Goal: Task Accomplishment & Management: Manage account settings

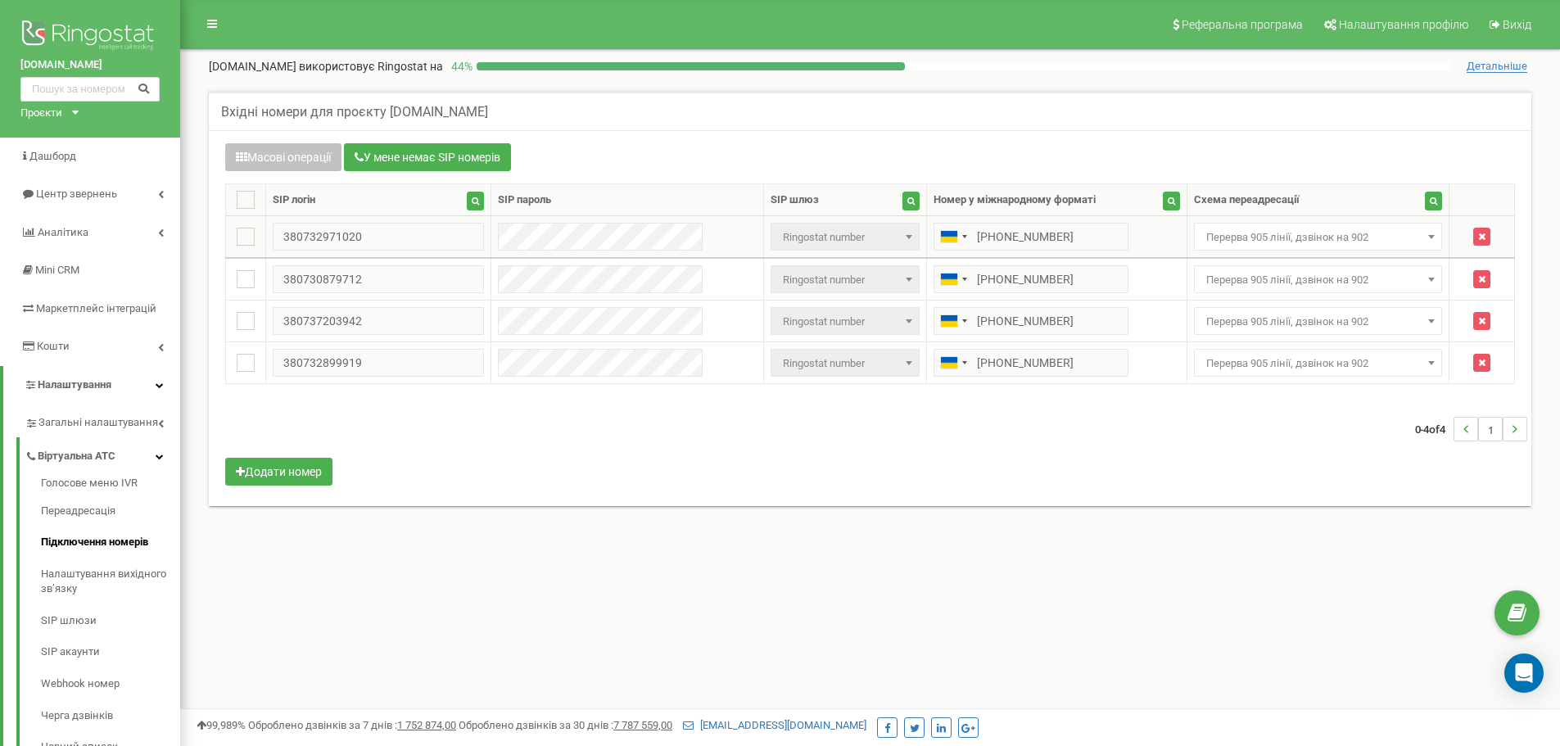
drag, startPoint x: 0, startPoint y: 0, endPoint x: 1273, endPoint y: 250, distance: 1297.5
click at [1273, 250] on span "Перерва 905 лінії, дзвінок на 902" at bounding box center [1318, 237] width 249 height 28
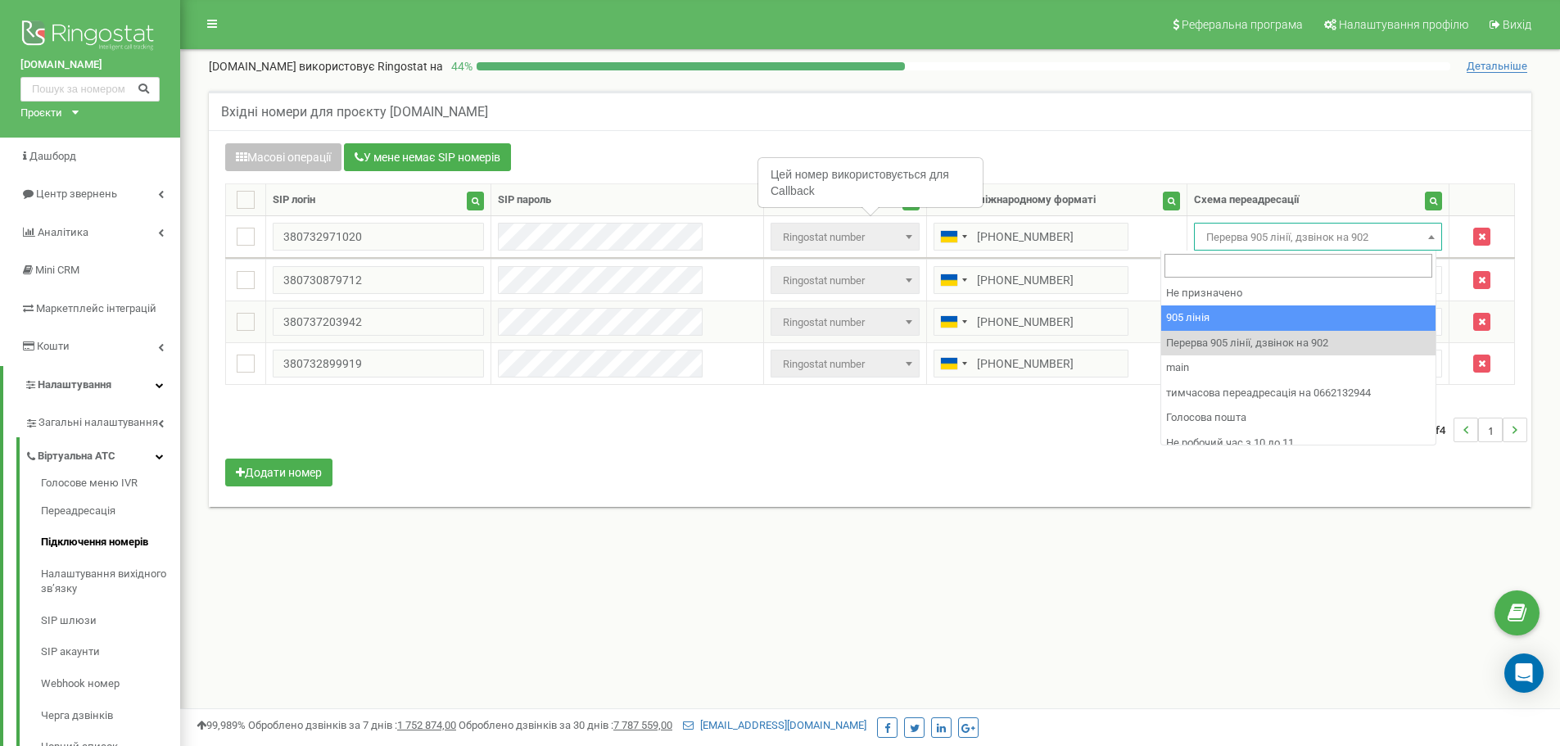
select select "173559"
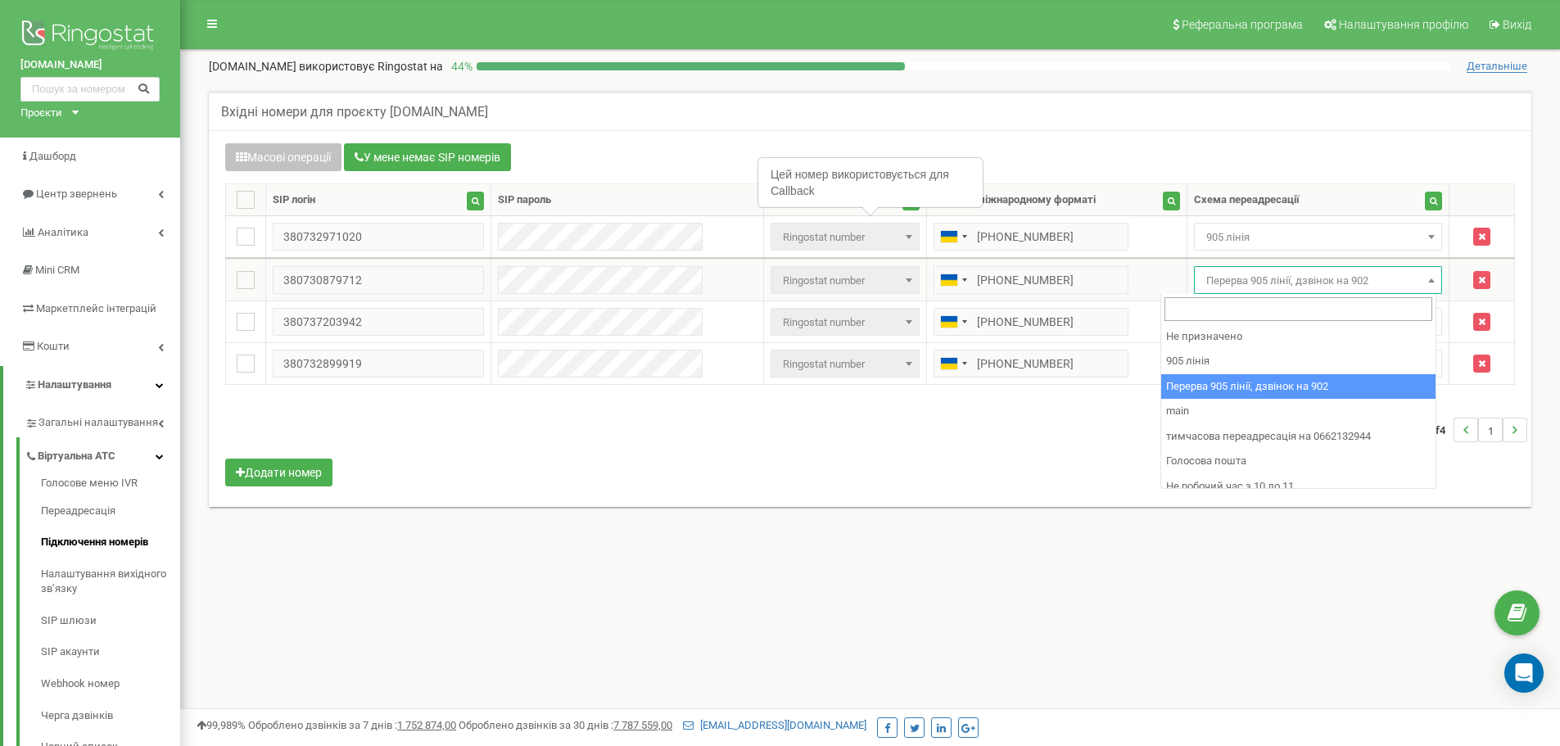
click at [1241, 282] on span "Перерва 905 лінії, дзвінок на 902" at bounding box center [1318, 280] width 237 height 23
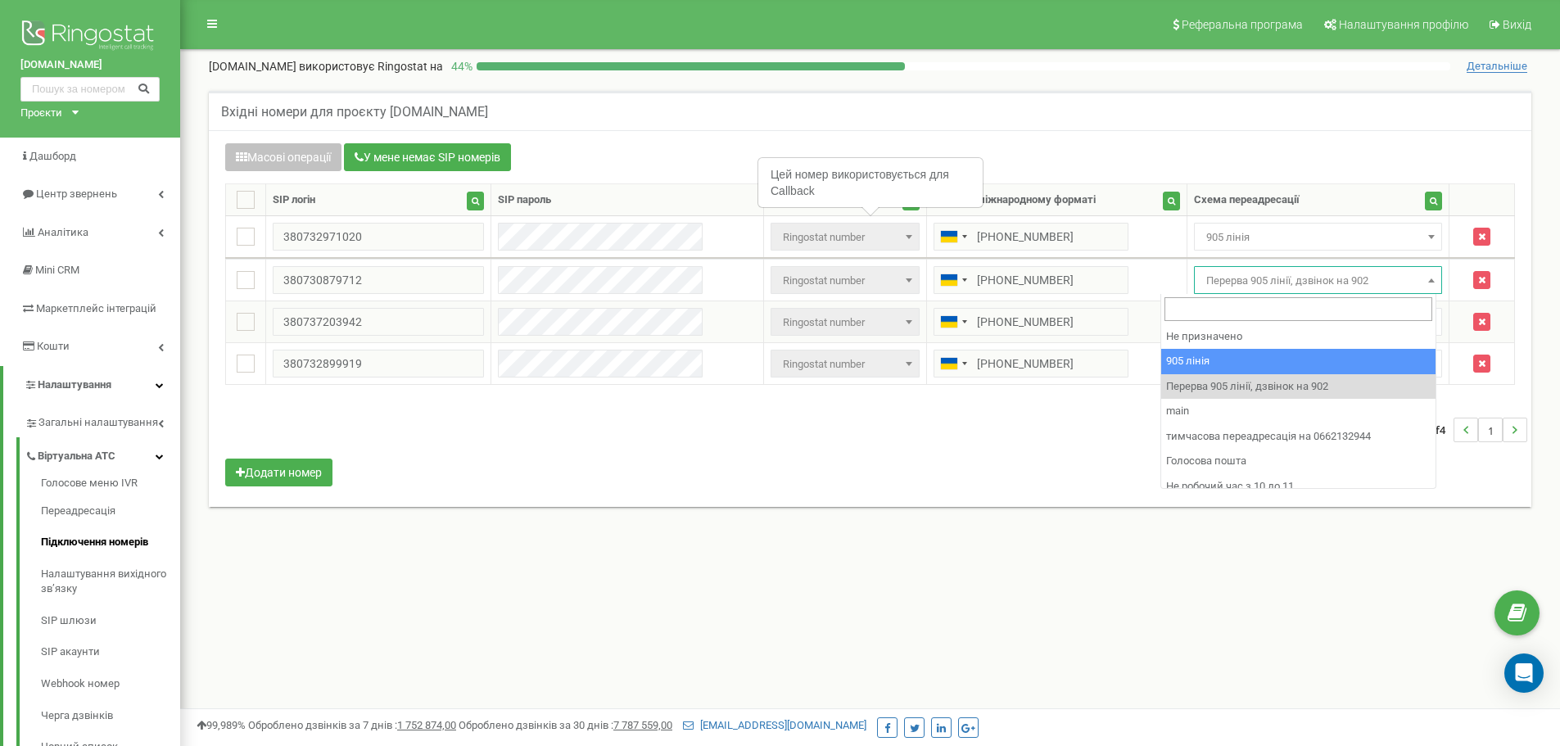
drag, startPoint x: 1280, startPoint y: 358, endPoint x: 1245, endPoint y: 319, distance: 52.2
select select "0"
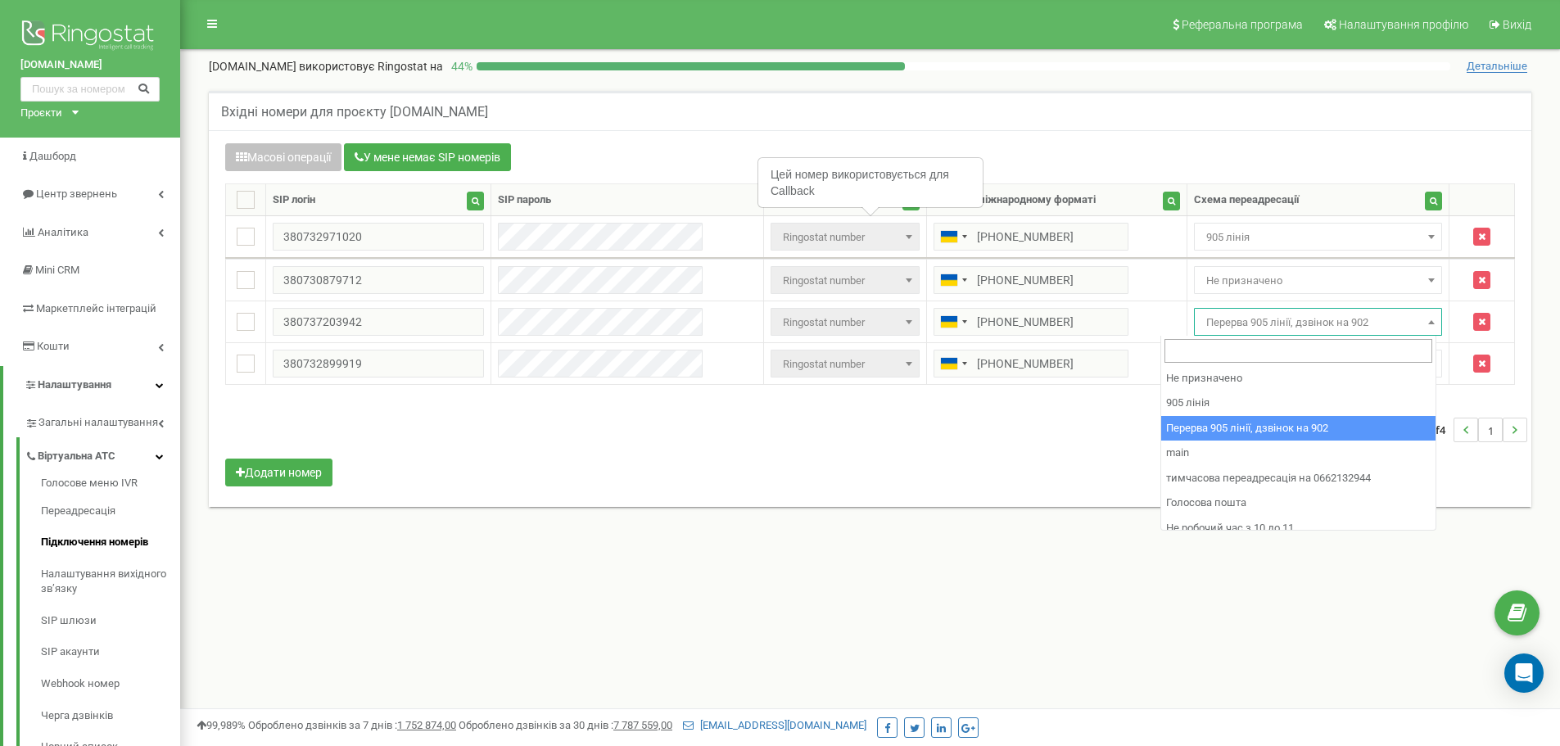
drag, startPoint x: 1245, startPoint y: 319, endPoint x: 1242, endPoint y: 337, distance: 17.4
click at [1240, 323] on span "Перерва 905 лінії, дзвінок на 902" at bounding box center [1318, 322] width 237 height 23
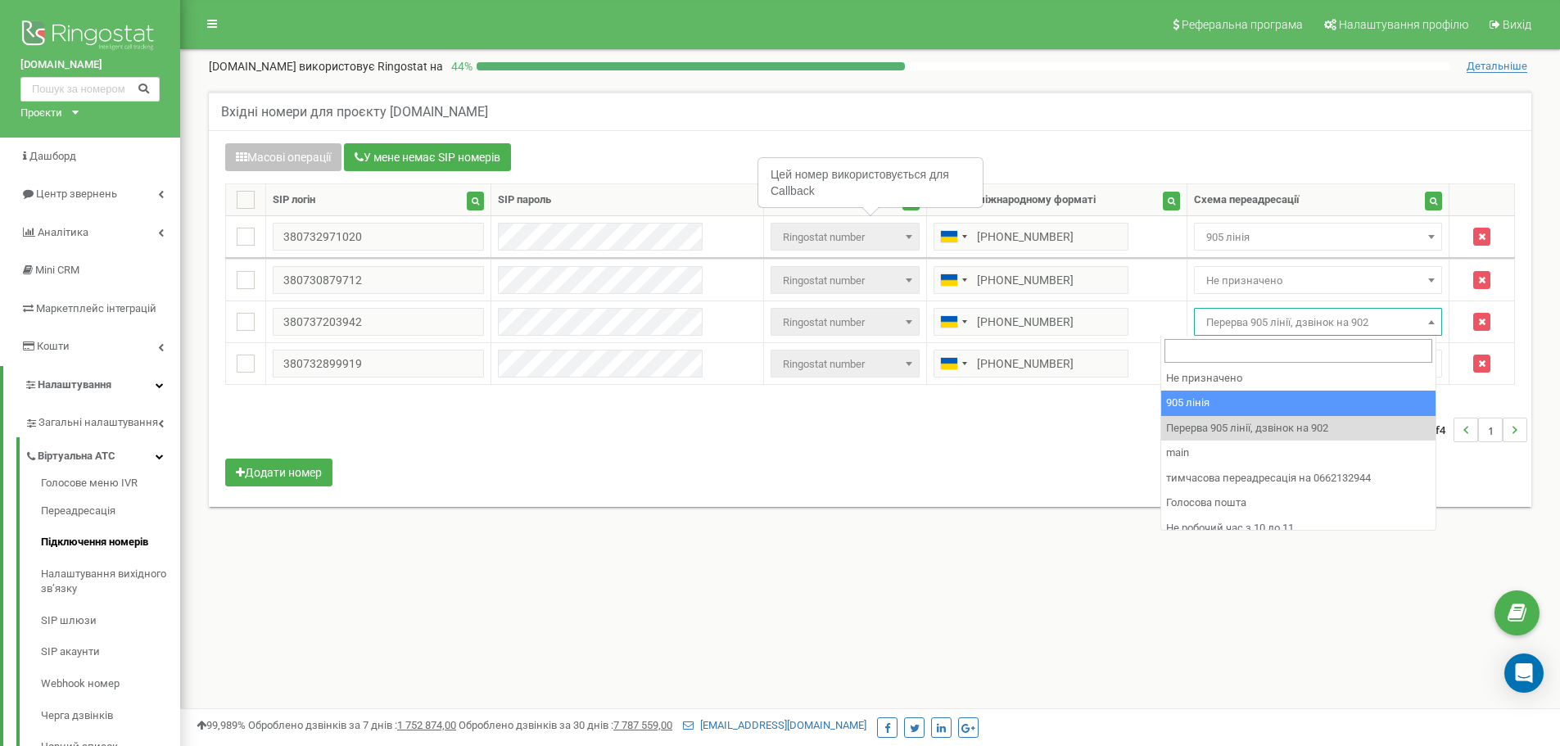
select select "173559"
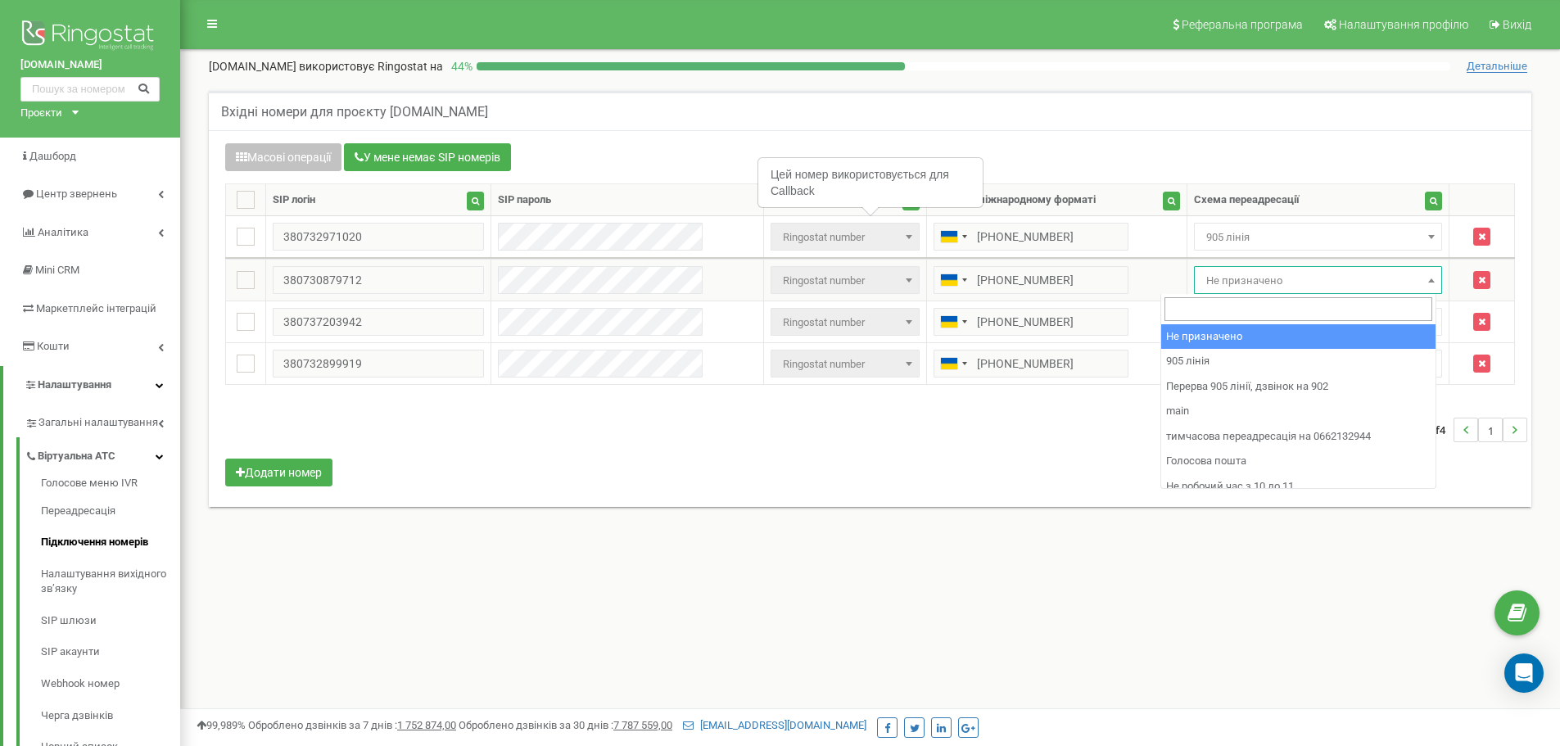
click at [1200, 282] on span "Не призначено" at bounding box center [1318, 280] width 237 height 23
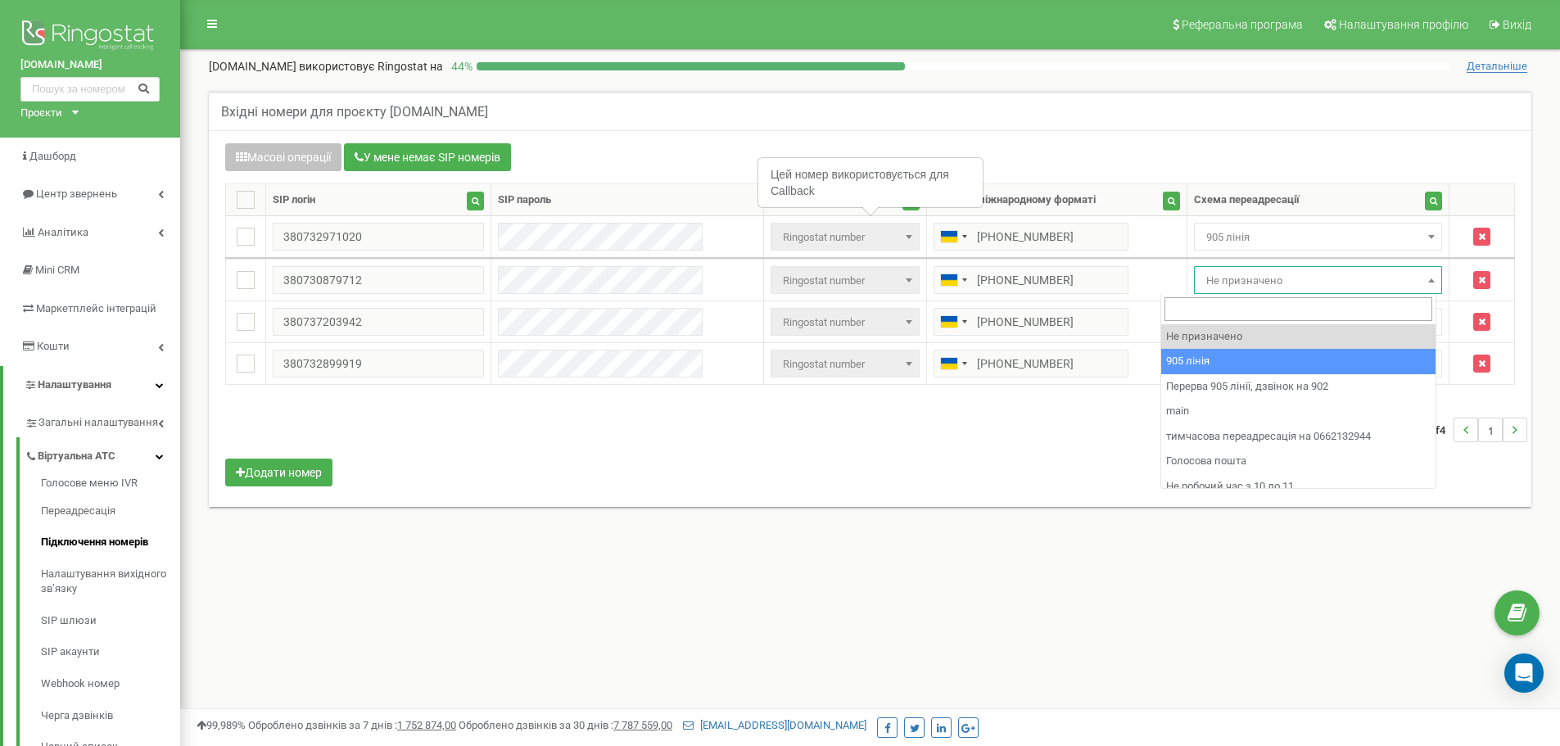
select select "173559"
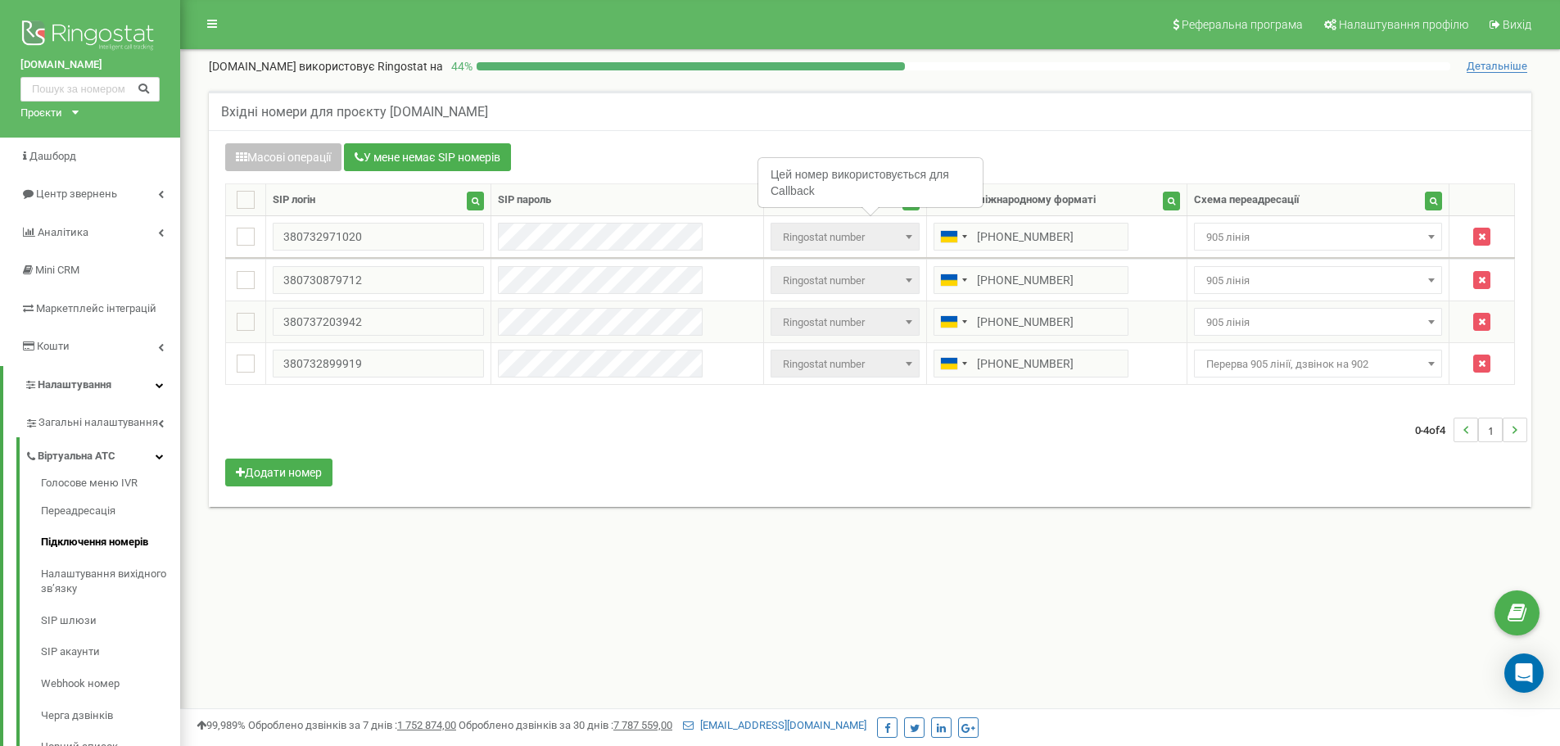
click at [1200, 321] on span "905 лінія" at bounding box center [1318, 322] width 237 height 23
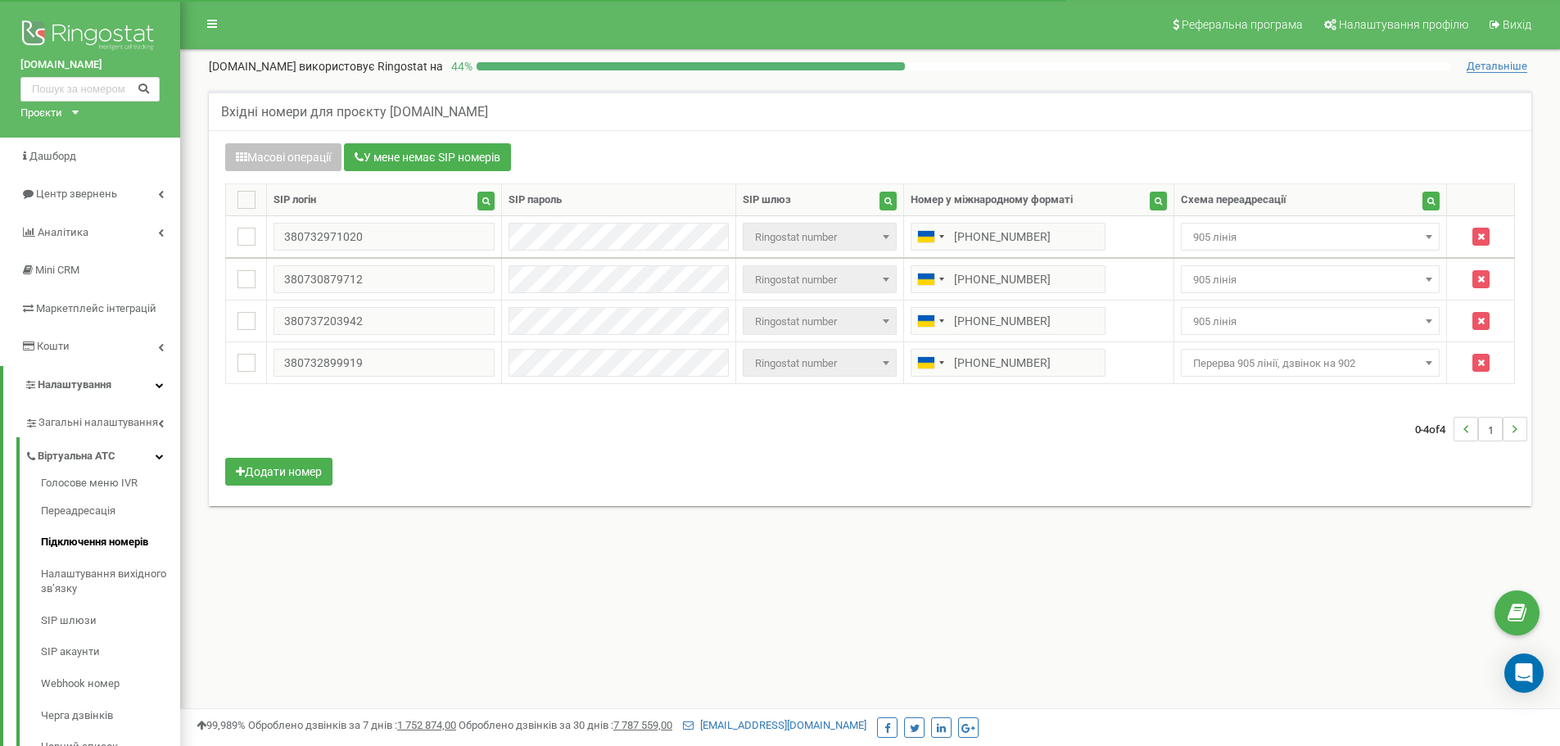
select select "173559"
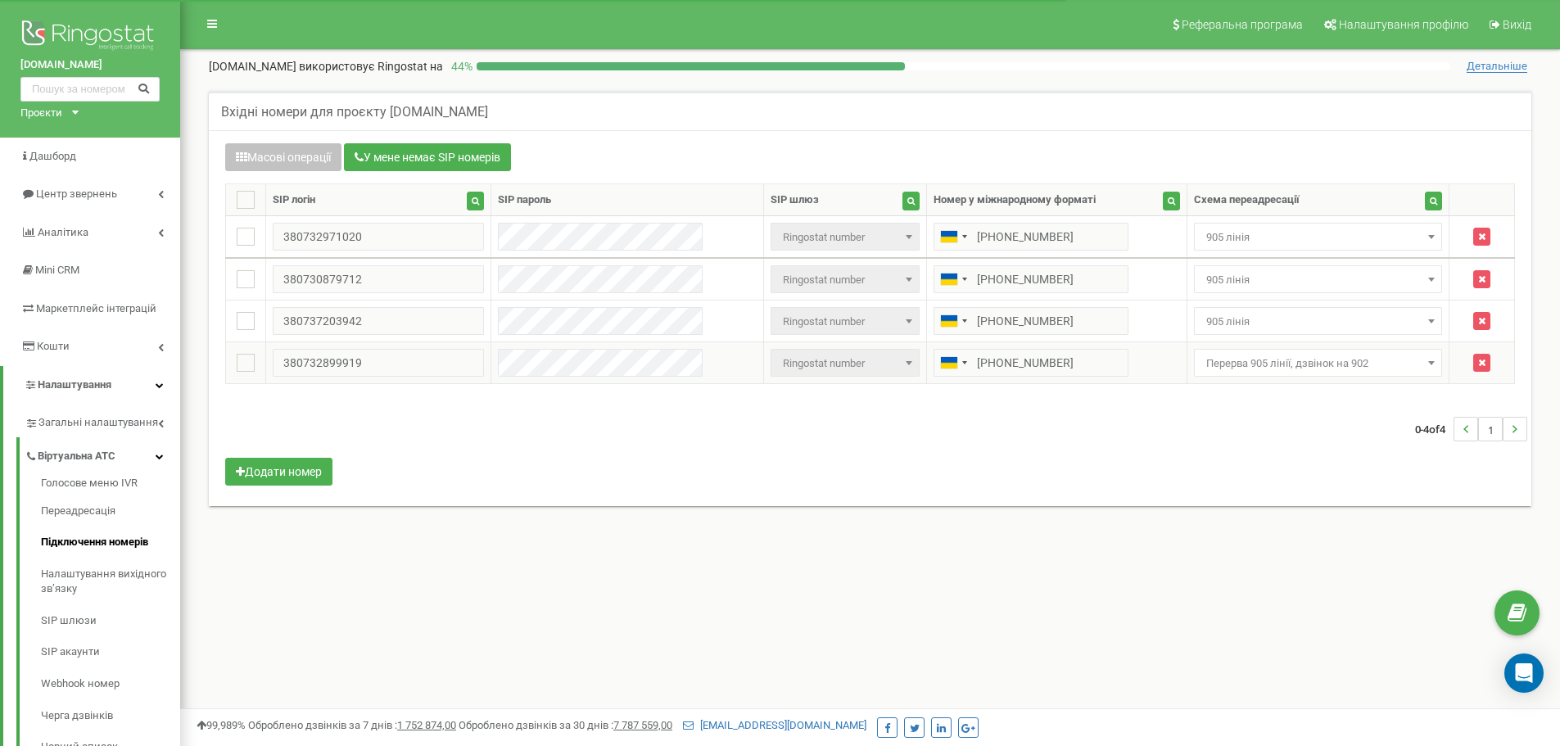
click at [1222, 350] on span "Перерва 905 лінії, дзвінок на 902" at bounding box center [1318, 363] width 249 height 28
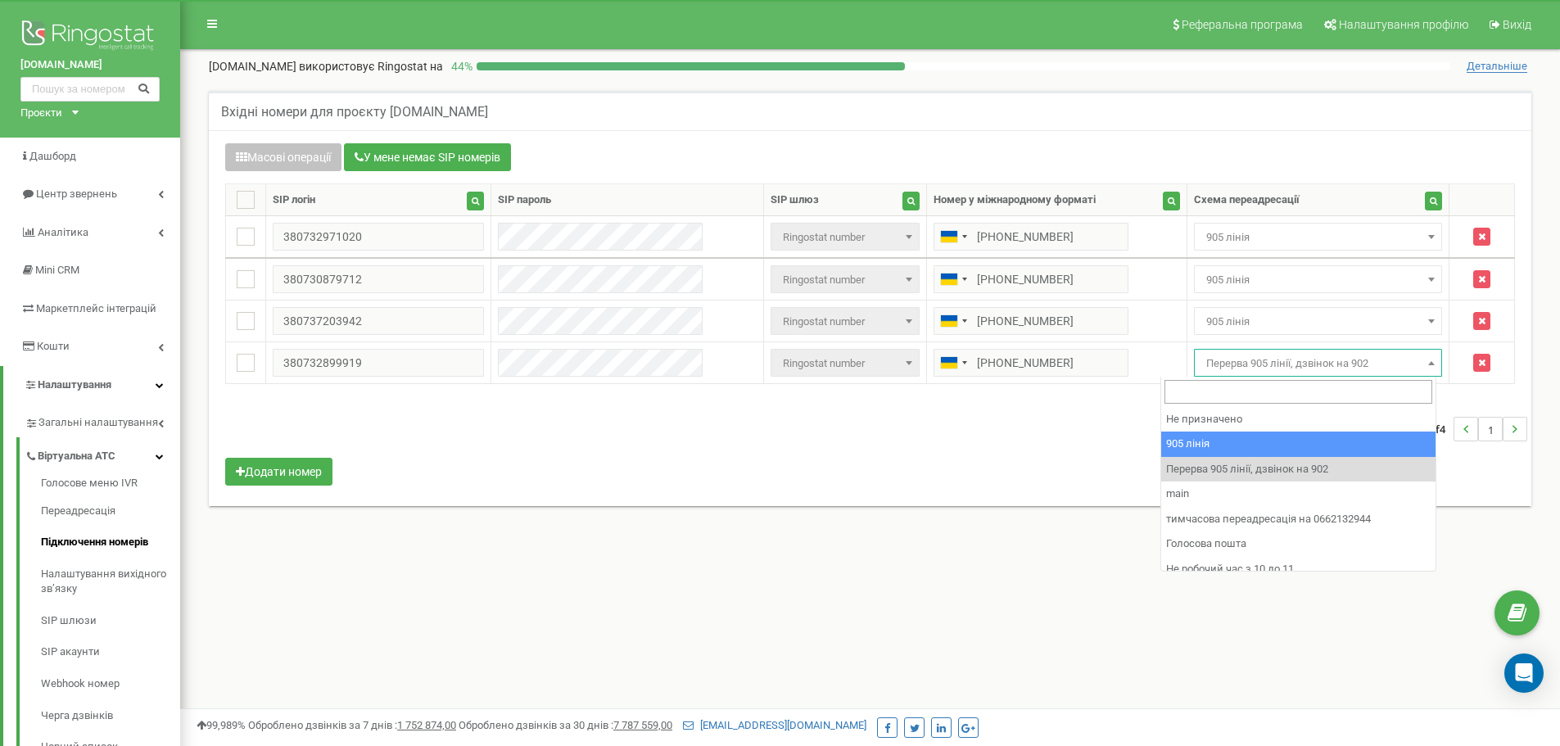
select select "173559"
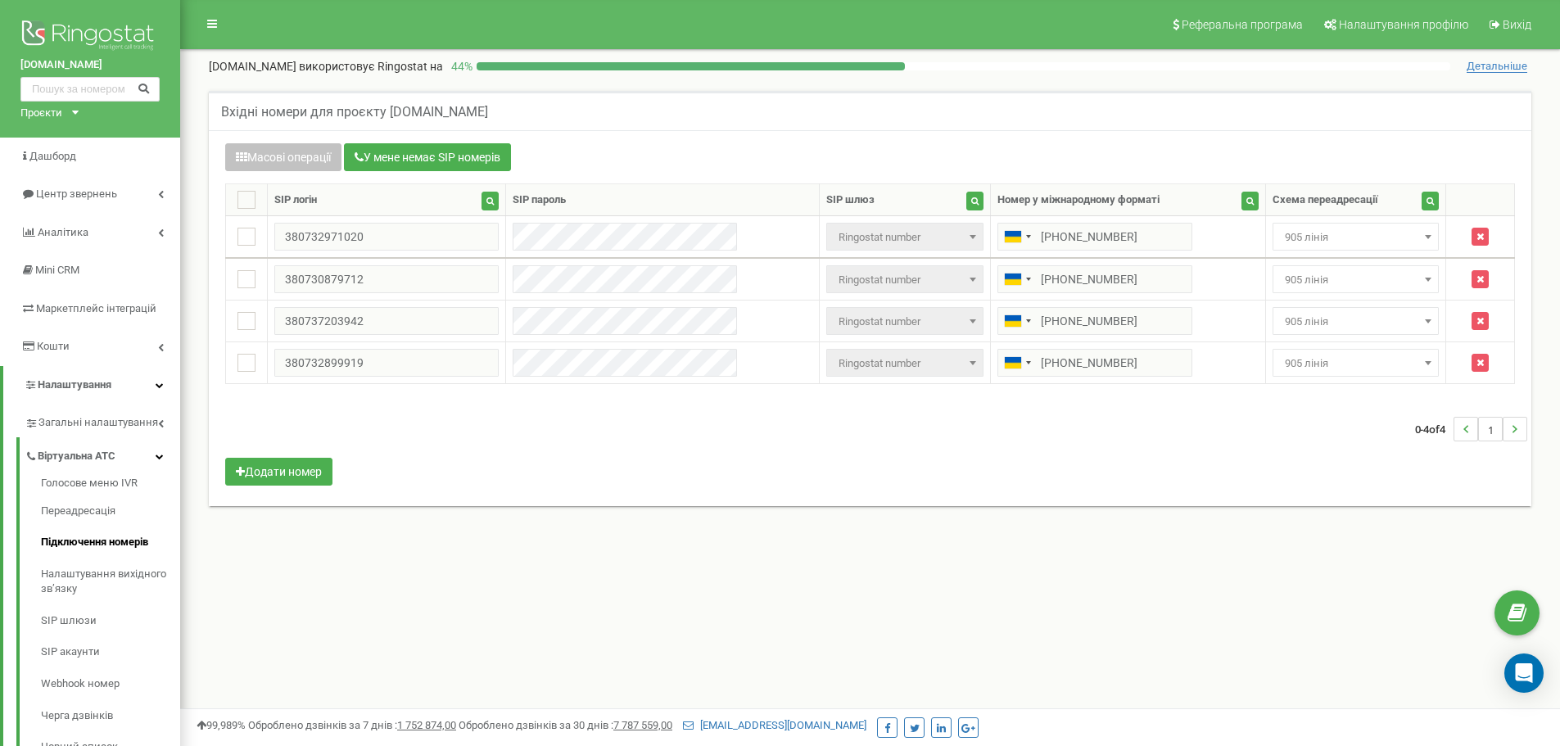
click at [1226, 453] on div "0-4 of 4 1" at bounding box center [870, 428] width 1314 height 57
